Goal: Find contact information: Find contact information

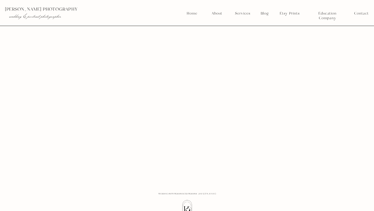
scroll to position [387, 0]
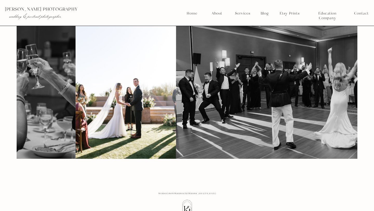
click at [177, 90] on img at bounding box center [289, 83] width 226 height 151
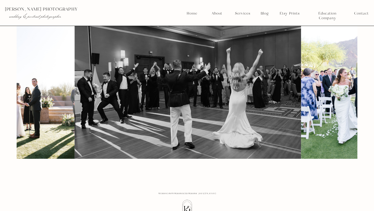
click at [94, 93] on img at bounding box center [188, 83] width 226 height 151
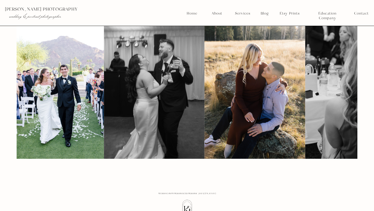
click at [106, 118] on img at bounding box center [154, 83] width 100 height 151
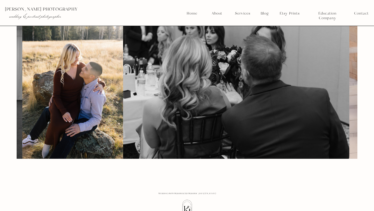
click at [123, 105] on img at bounding box center [236, 83] width 226 height 151
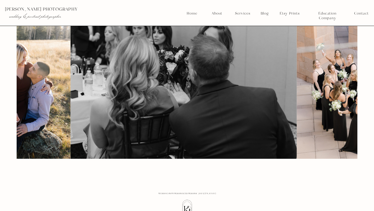
click at [70, 105] on img at bounding box center [183, 83] width 226 height 151
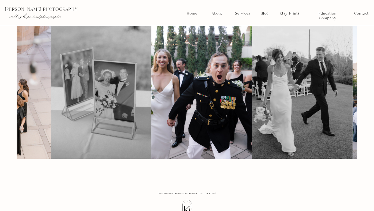
click at [67, 118] on img at bounding box center [101, 83] width 100 height 151
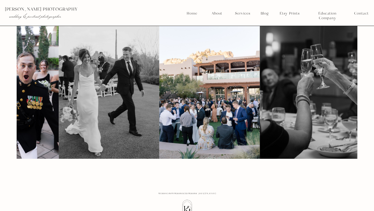
click at [60, 116] on img at bounding box center [109, 83] width 100 height 151
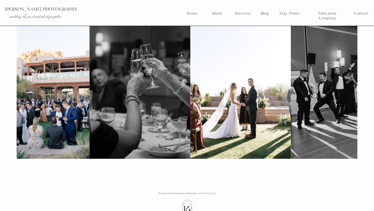
click at [118, 113] on img at bounding box center [139, 83] width 100 height 151
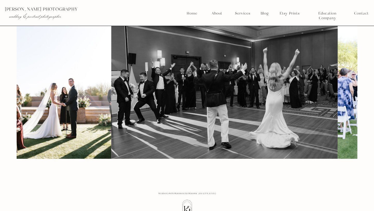
click at [125, 113] on img at bounding box center [224, 83] width 226 height 151
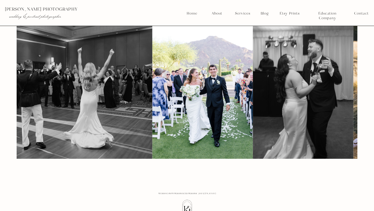
click at [43, 112] on img at bounding box center [39, 83] width 226 height 151
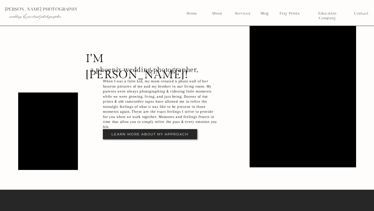
scroll to position [1098, 0]
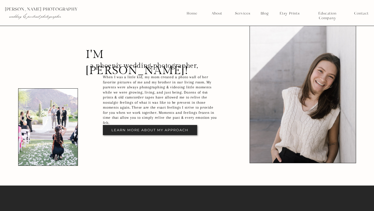
click at [176, 125] on div at bounding box center [150, 130] width 94 height 10
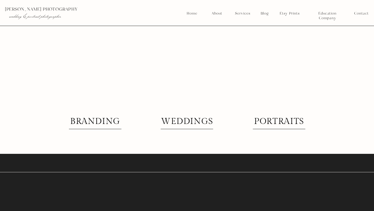
scroll to position [1258, 0]
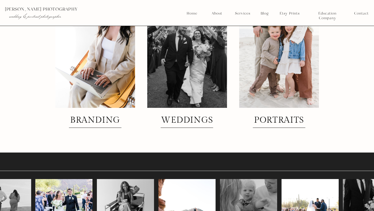
click at [182, 119] on h2 "weddings" at bounding box center [187, 120] width 56 height 9
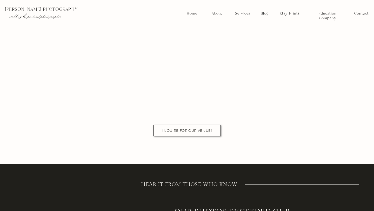
scroll to position [2801, 0]
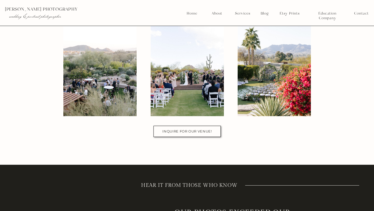
click at [182, 133] on nav "inquire for our venue!" at bounding box center [187, 131] width 60 height 4
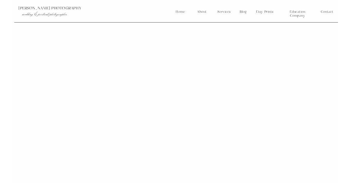
scroll to position [459, 0]
